Goal: Information Seeking & Learning: Find specific fact

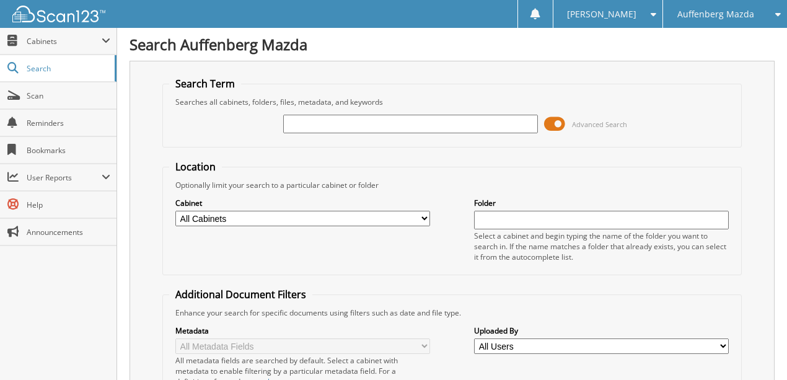
drag, startPoint x: 342, startPoint y: 124, endPoint x: 347, endPoint y: 119, distance: 6.6
click at [347, 119] on input "text" at bounding box center [410, 124] width 255 height 19
type input "10893K"
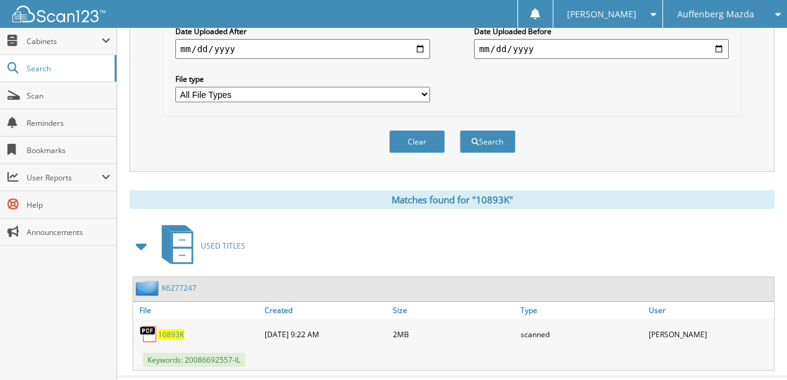
scroll to position [388, 0]
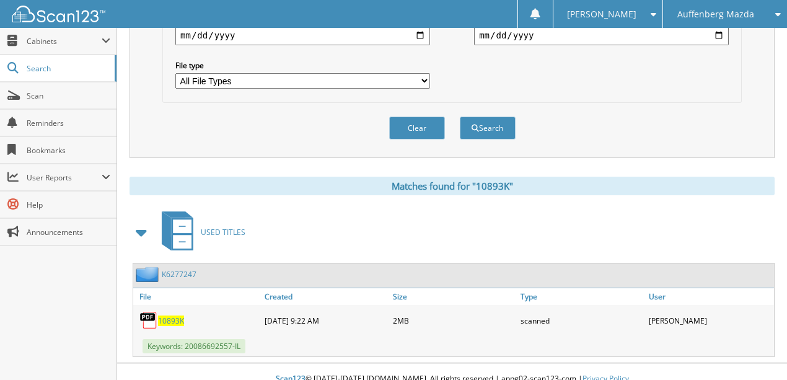
click at [175, 316] on span "10893K" at bounding box center [171, 321] width 26 height 11
drag, startPoint x: 425, startPoint y: 115, endPoint x: 357, endPoint y: 129, distance: 69.7
click at [424, 117] on button "Clear" at bounding box center [417, 128] width 56 height 23
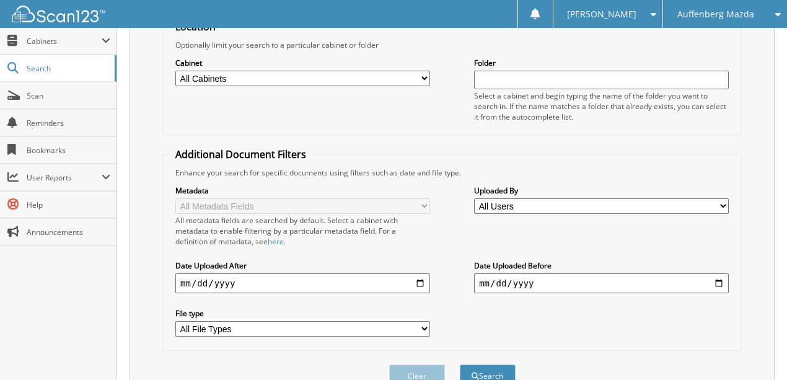
scroll to position [0, 0]
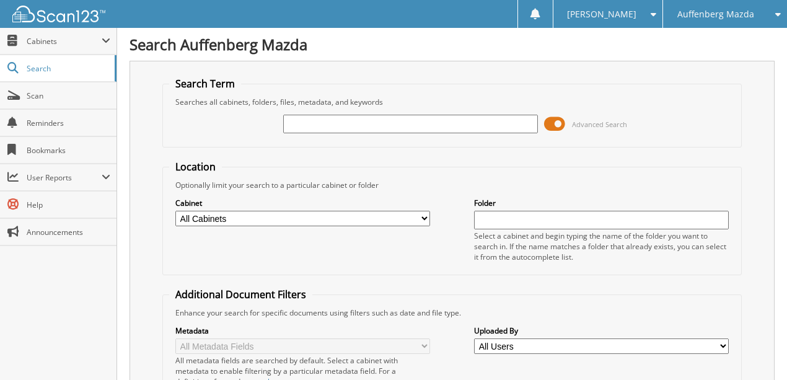
click at [307, 128] on input "text" at bounding box center [410, 124] width 255 height 19
type input "11022N"
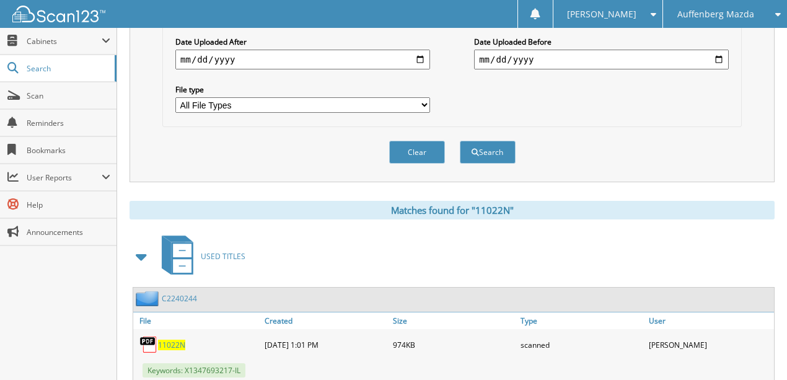
scroll to position [388, 0]
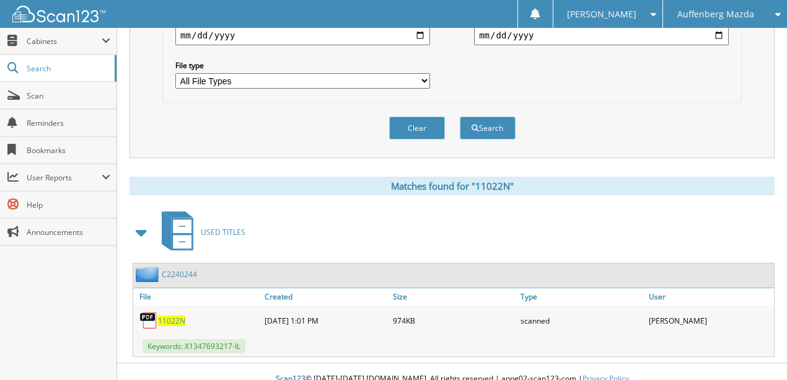
click at [172, 316] on span "11022N" at bounding box center [171, 321] width 27 height 11
click at [413, 123] on button "Clear" at bounding box center [417, 128] width 56 height 23
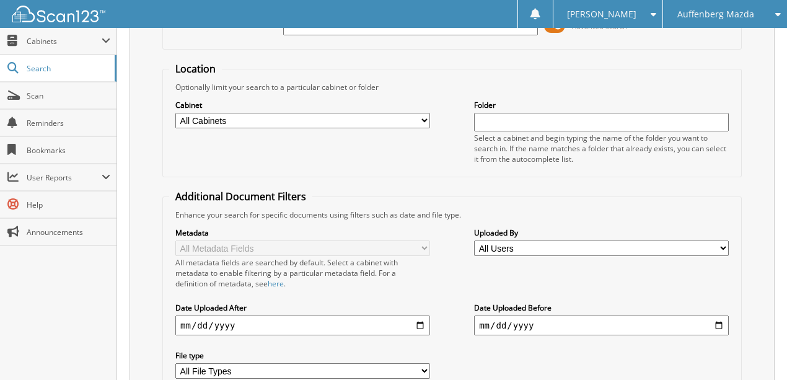
scroll to position [0, 0]
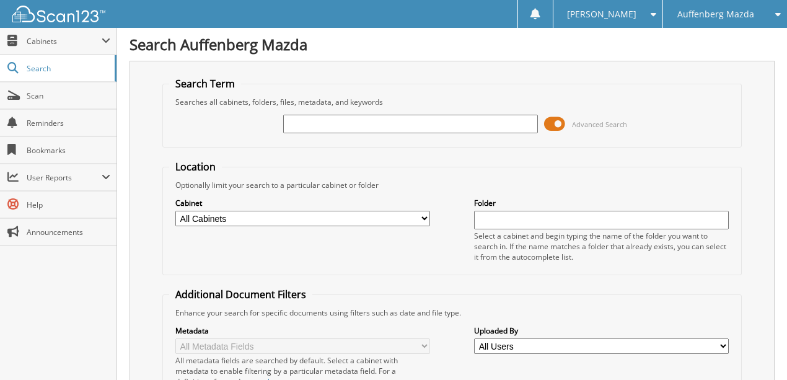
click at [333, 126] on input "text" at bounding box center [410, 124] width 255 height 19
type input "11024N"
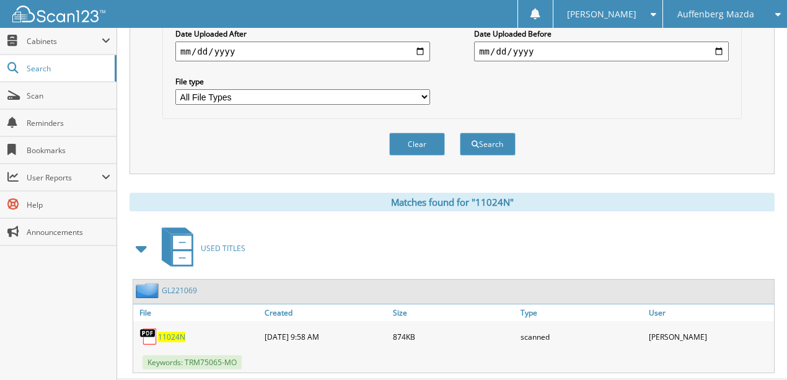
scroll to position [388, 0]
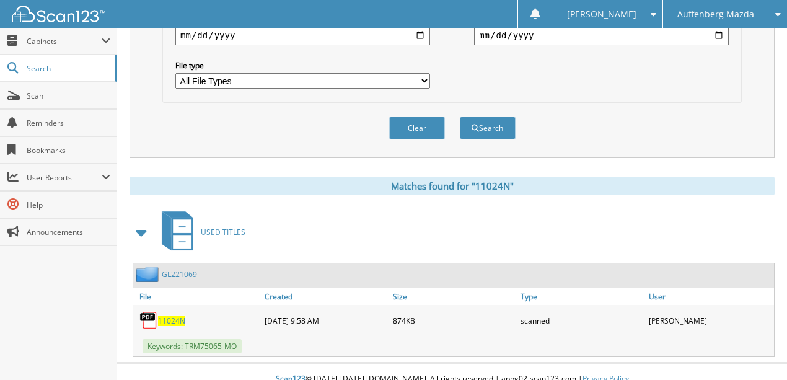
click at [164, 316] on span "11024N" at bounding box center [171, 321] width 27 height 11
click at [426, 117] on button "Clear" at bounding box center [417, 128] width 56 height 23
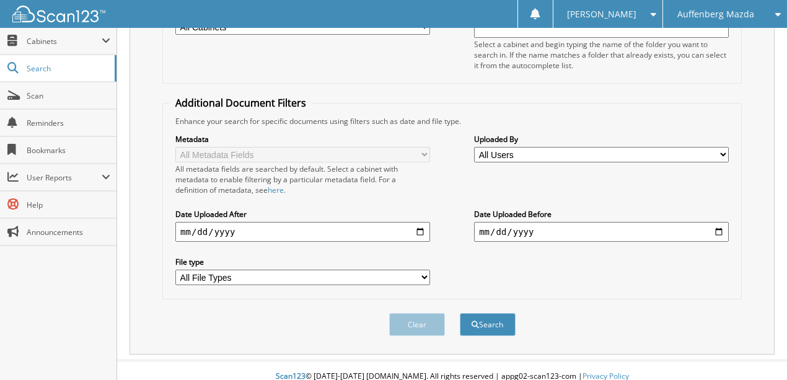
scroll to position [0, 0]
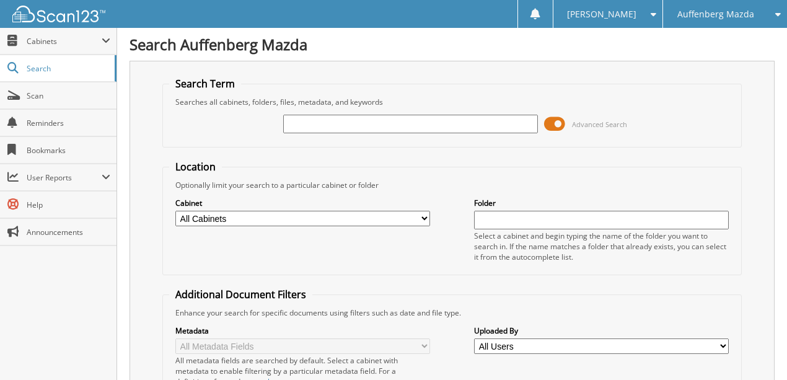
drag, startPoint x: 329, startPoint y: 125, endPoint x: 322, endPoint y: 97, distance: 28.6
click at [322, 98] on fieldset "Search Term Searches all cabinets, folders, files, metadata, and keywords Advan…" at bounding box center [452, 112] width 580 height 71
type input "11033V"
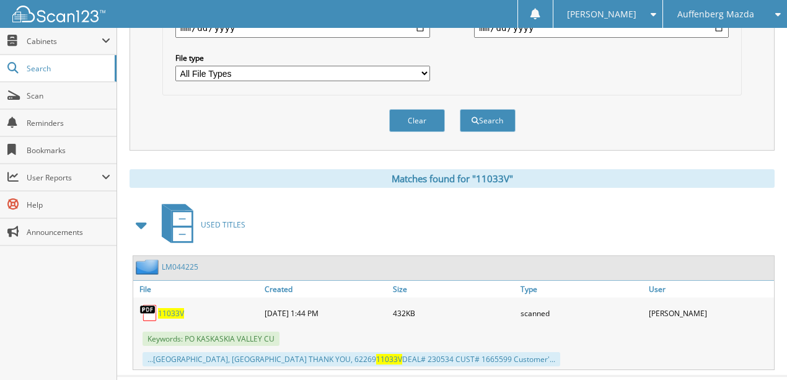
scroll to position [408, 0]
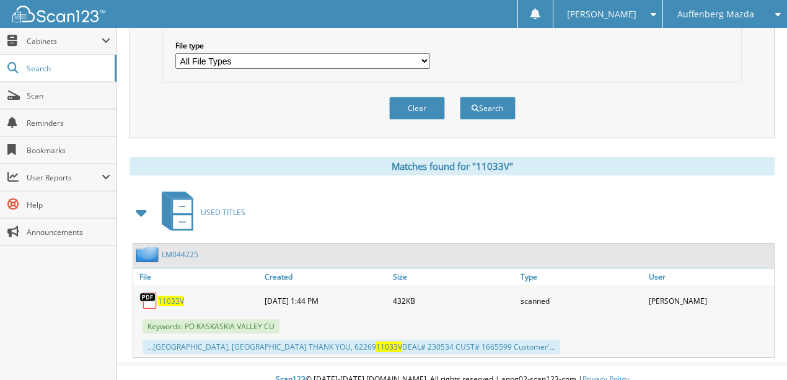
click at [165, 296] on span "11033V" at bounding box center [171, 301] width 26 height 11
click at [418, 97] on button "Clear" at bounding box center [417, 108] width 56 height 23
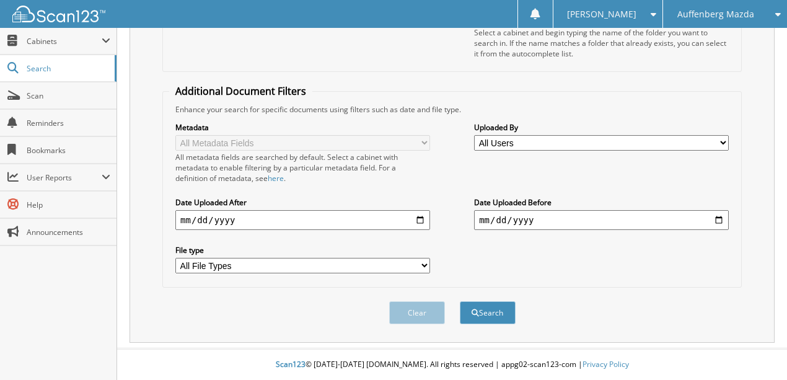
scroll to position [192, 0]
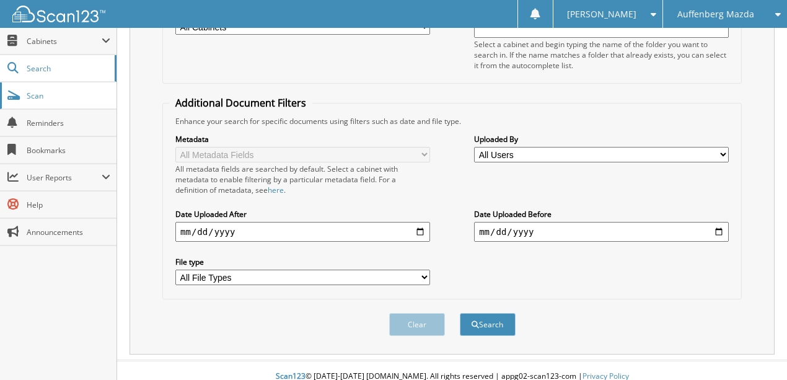
click at [42, 98] on span "Scan" at bounding box center [69, 96] width 84 height 11
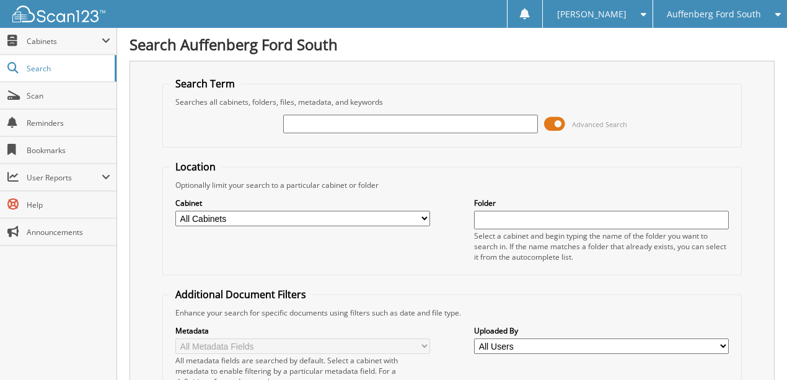
click at [719, 13] on span "Auffenberg Ford South" at bounding box center [714, 14] width 94 height 7
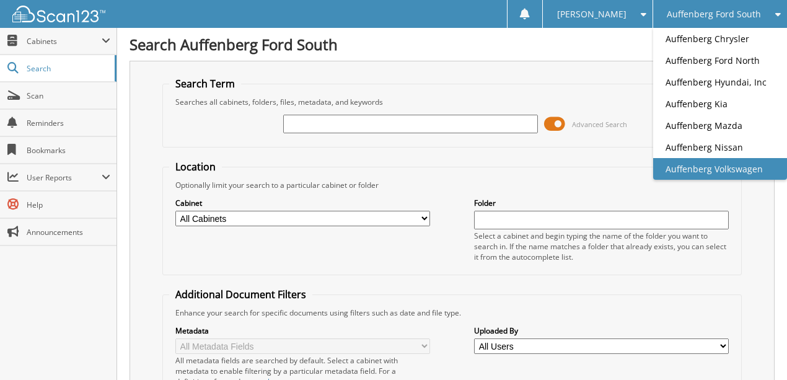
click at [724, 164] on link "Auffenberg Volkswagen" at bounding box center [720, 169] width 134 height 22
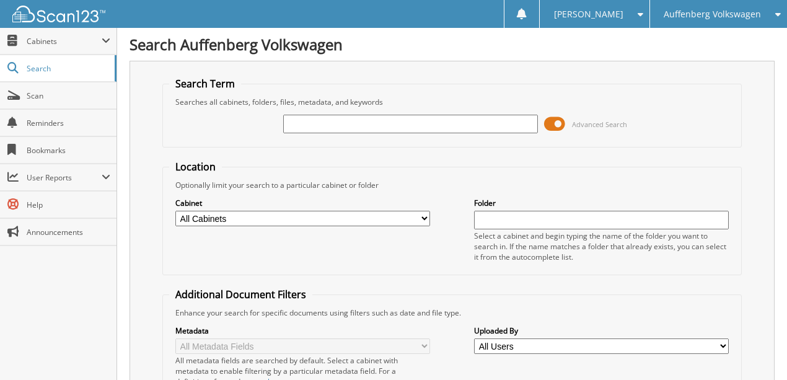
click at [310, 133] on div "Advanced Search" at bounding box center [452, 123] width 566 height 33
click at [311, 130] on input "text" at bounding box center [410, 124] width 255 height 19
type input "LM044225"
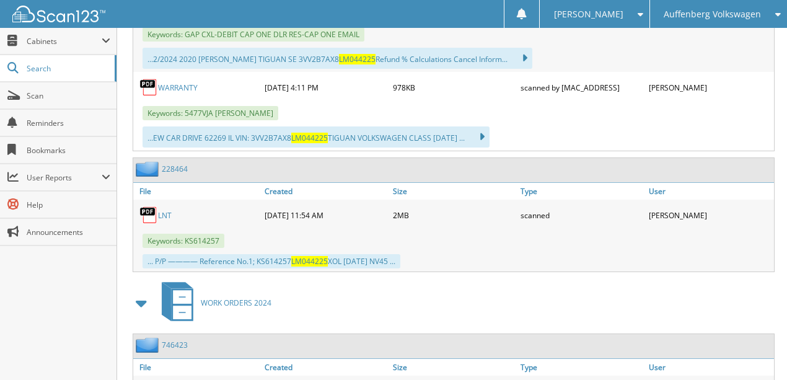
scroll to position [1240, 0]
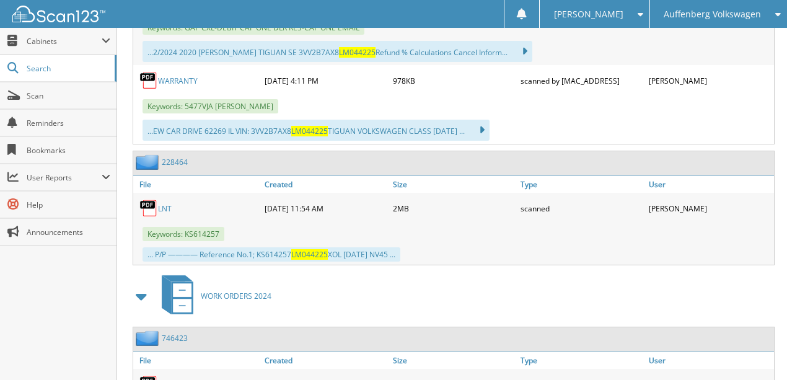
click at [167, 203] on link "LNT" at bounding box center [165, 208] width 14 height 11
click at [164, 203] on link "LNT" at bounding box center [165, 208] width 14 height 11
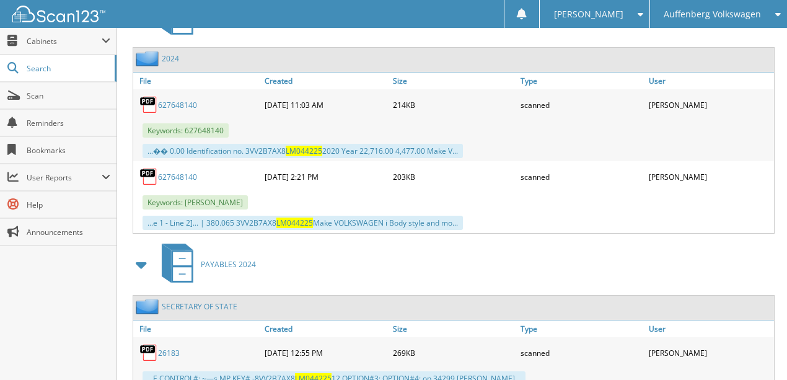
scroll to position [2276, 0]
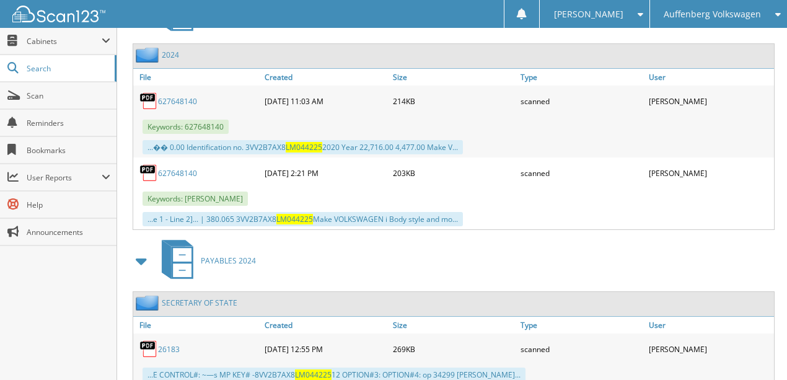
click at [166, 344] on link "26183" at bounding box center [169, 349] width 22 height 11
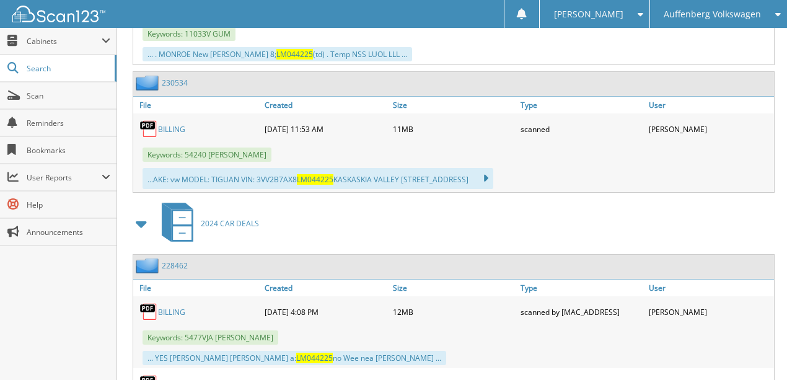
scroll to position [829, 0]
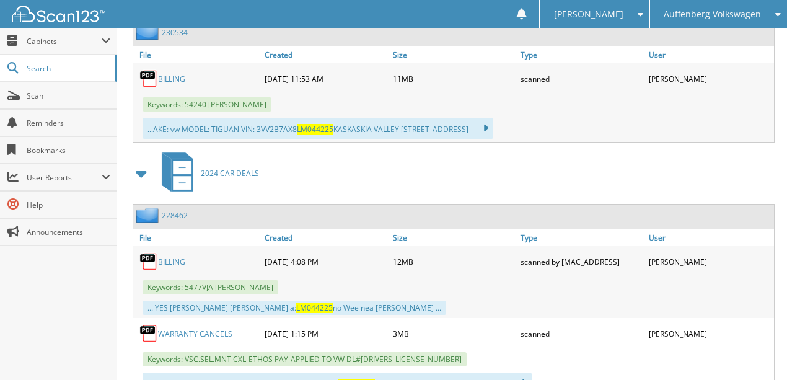
click at [164, 210] on link "228462" at bounding box center [175, 215] width 26 height 11
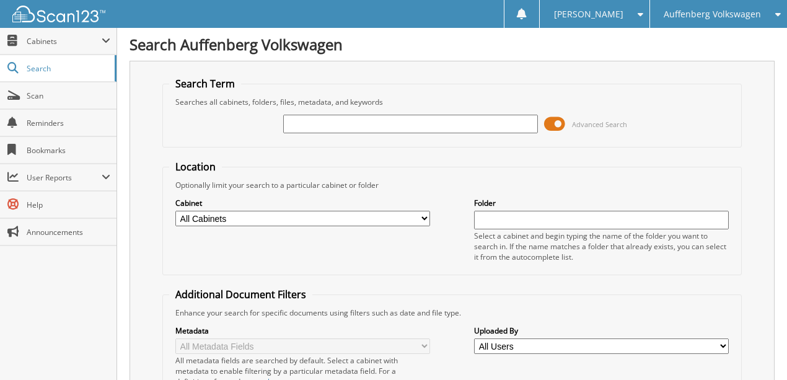
click at [321, 124] on input "text" at bounding box center [410, 124] width 255 height 19
type input "LM044225"
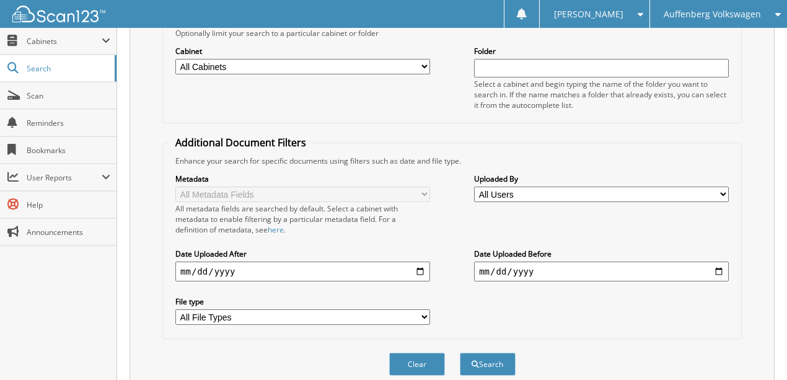
scroll to position [41, 0]
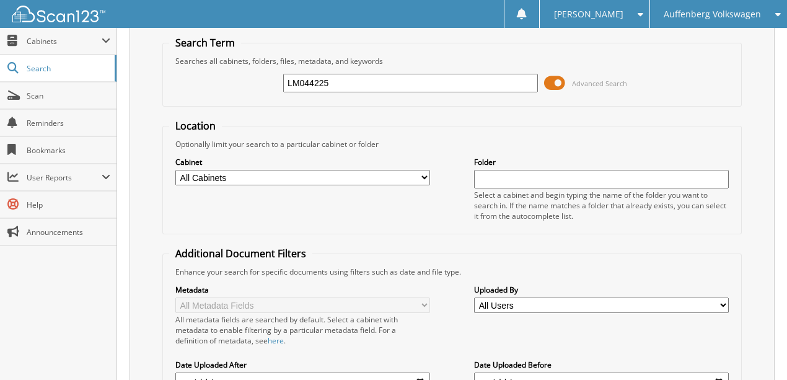
click at [703, 11] on span "Auffenberg Volkswagen" at bounding box center [712, 14] width 97 height 7
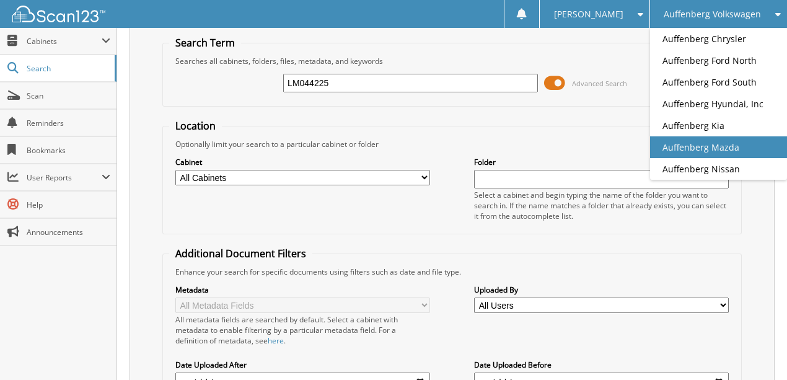
click at [717, 146] on link "Auffenberg Mazda" at bounding box center [718, 147] width 137 height 22
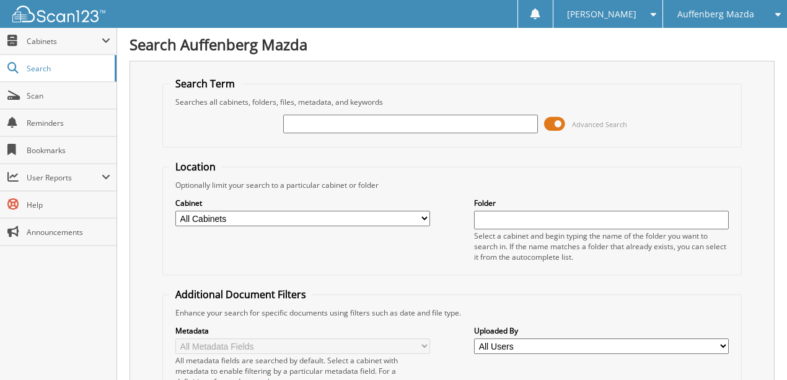
click at [345, 124] on input "text" at bounding box center [410, 124] width 255 height 19
type input "LM044225"
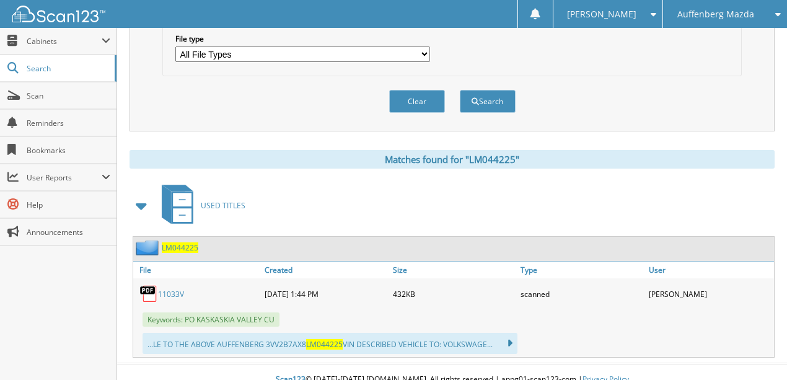
scroll to position [415, 0]
